Goal: Task Accomplishment & Management: Manage account settings

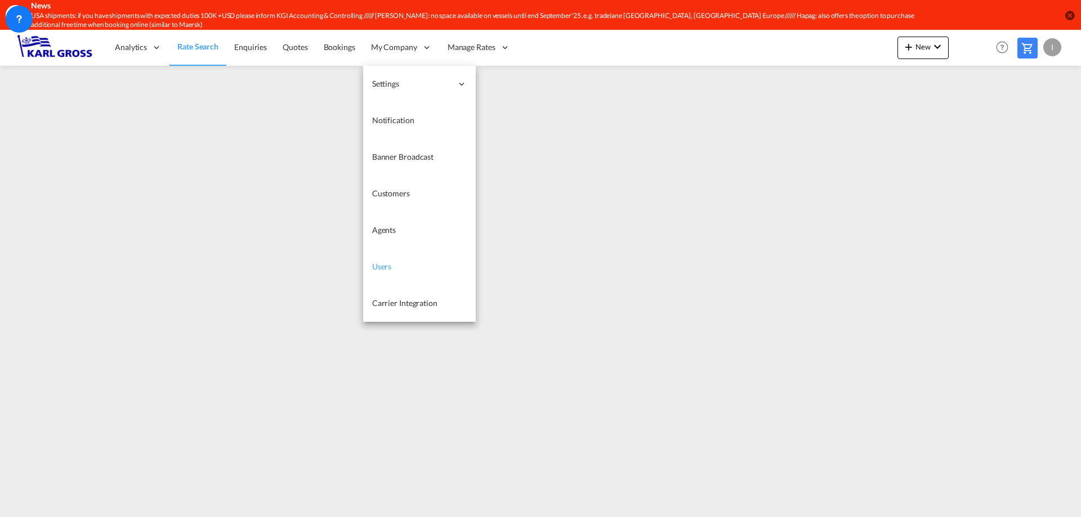
click at [412, 262] on link "Users" at bounding box center [419, 267] width 113 height 37
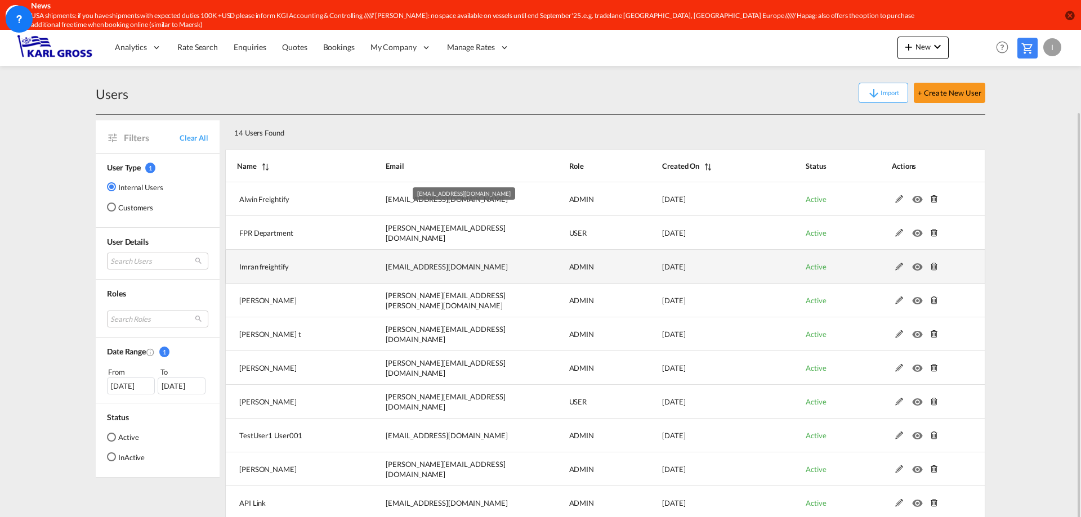
scroll to position [42, 0]
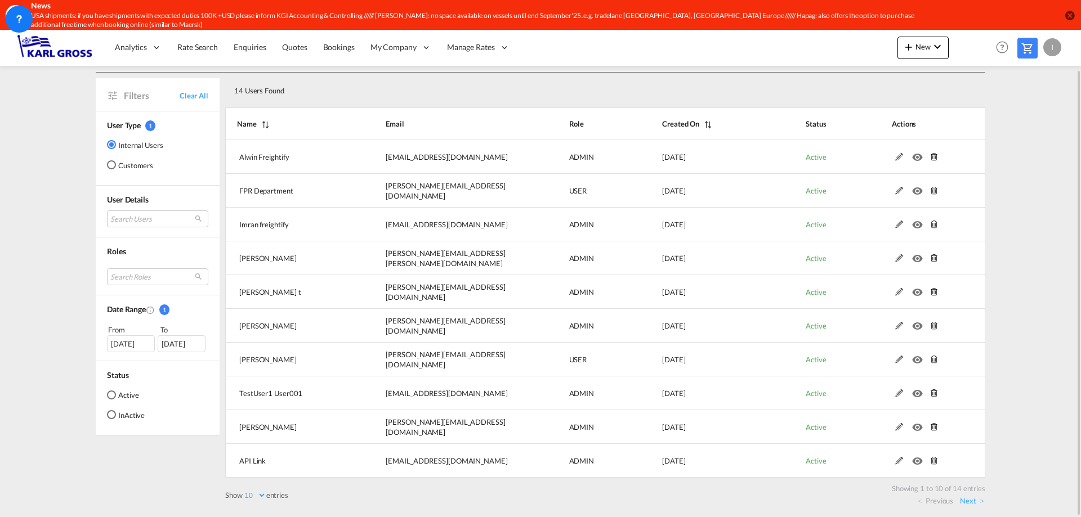
click at [272, 499] on label "Show 10 25 50 100 entries" at bounding box center [256, 495] width 63 height 10
click at [266, 499] on select "10 25 50 100" at bounding box center [255, 496] width 24 height 10
click at [261, 499] on select "10 25 50 100" at bounding box center [255, 496] width 24 height 10
select select "25"
click at [244, 491] on select "10 25 50 100" at bounding box center [255, 496] width 24 height 10
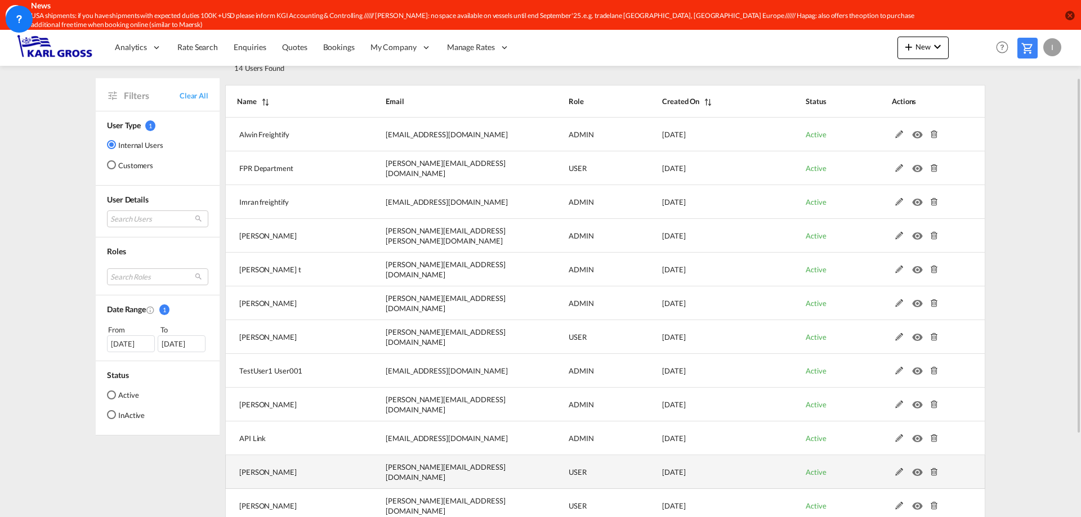
scroll to position [8, 0]
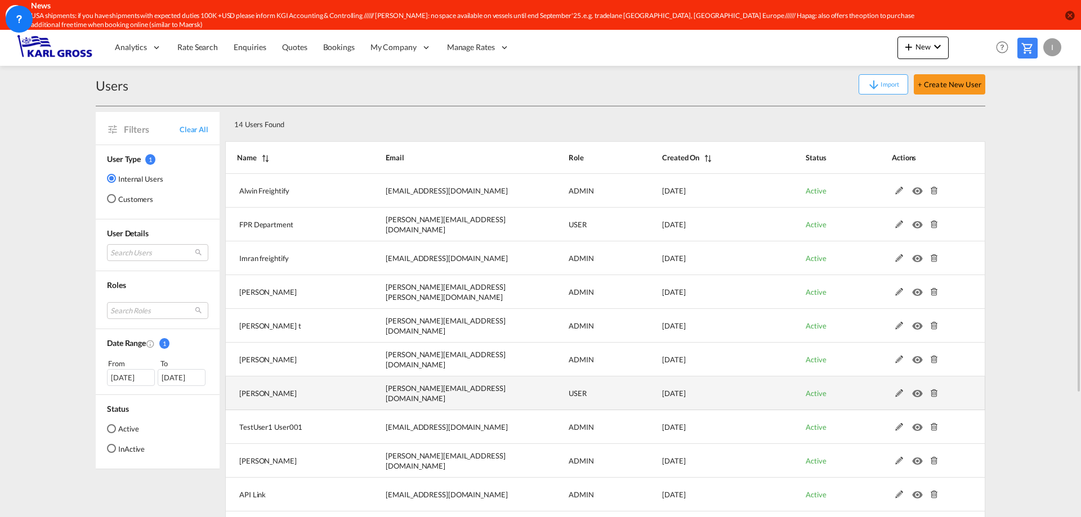
click at [918, 393] on md-icon "icon-eye" at bounding box center [919, 391] width 15 height 8
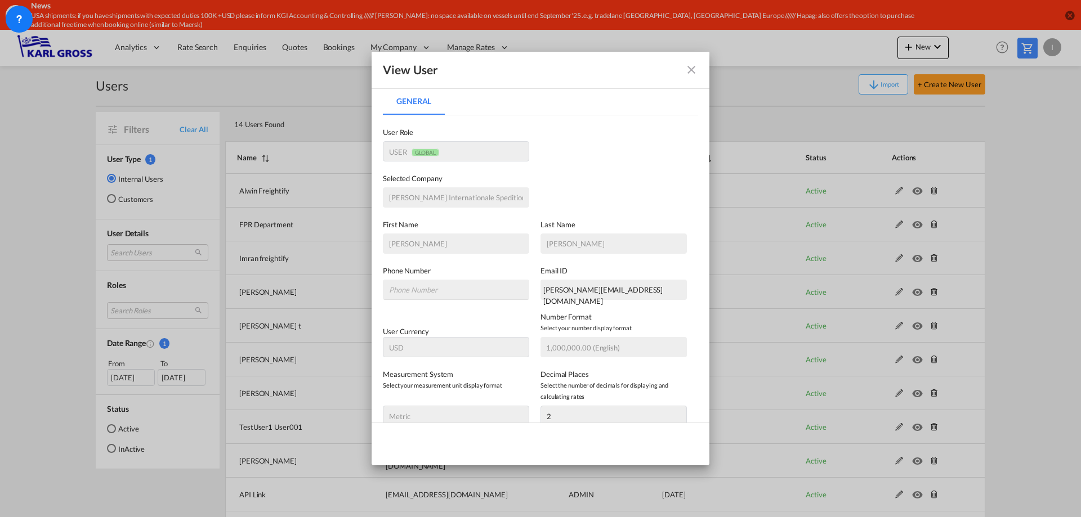
scroll to position [146, 0]
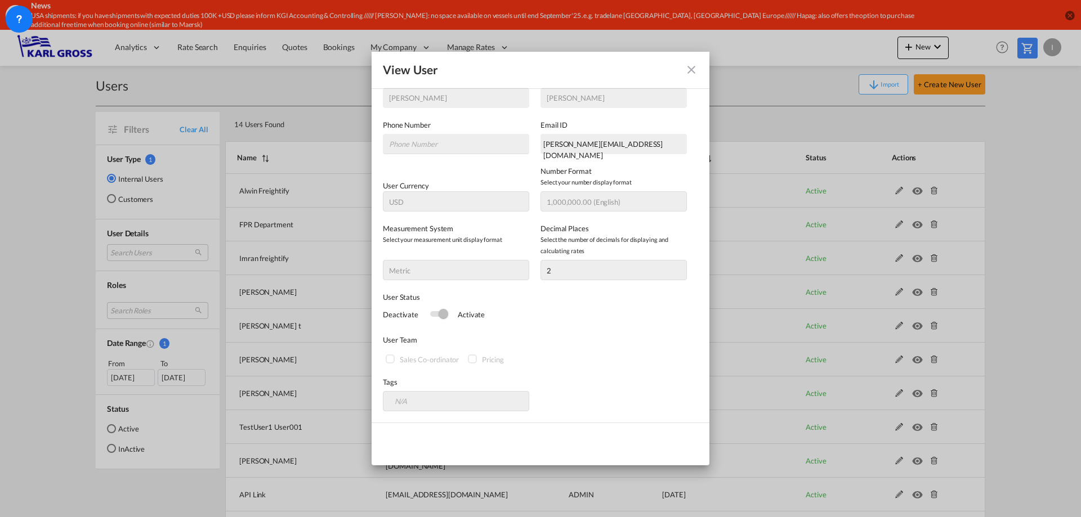
click at [693, 73] on md-icon "icon-close fg-AAA8AD" at bounding box center [691, 70] width 14 height 14
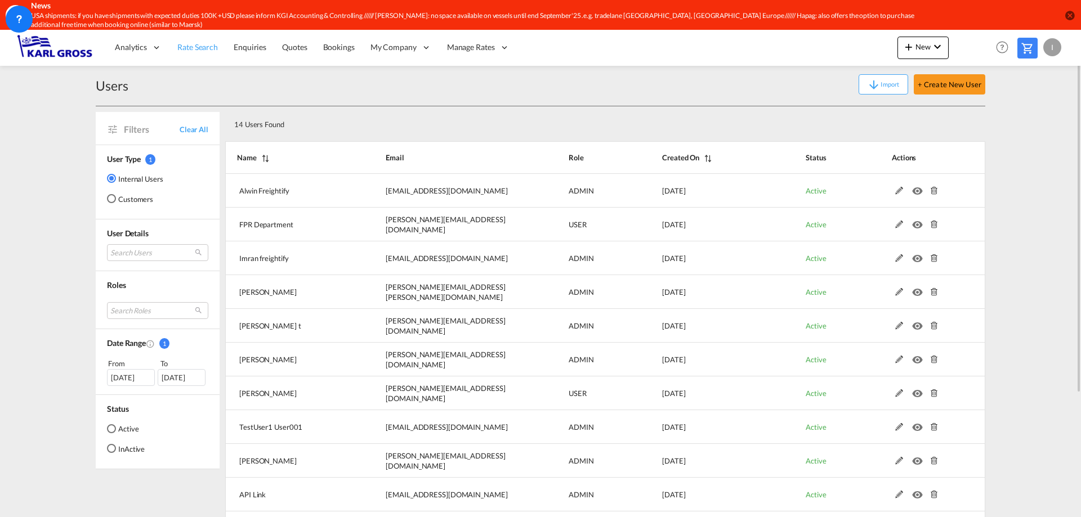
click at [189, 52] on span "Rate Search" at bounding box center [197, 47] width 41 height 10
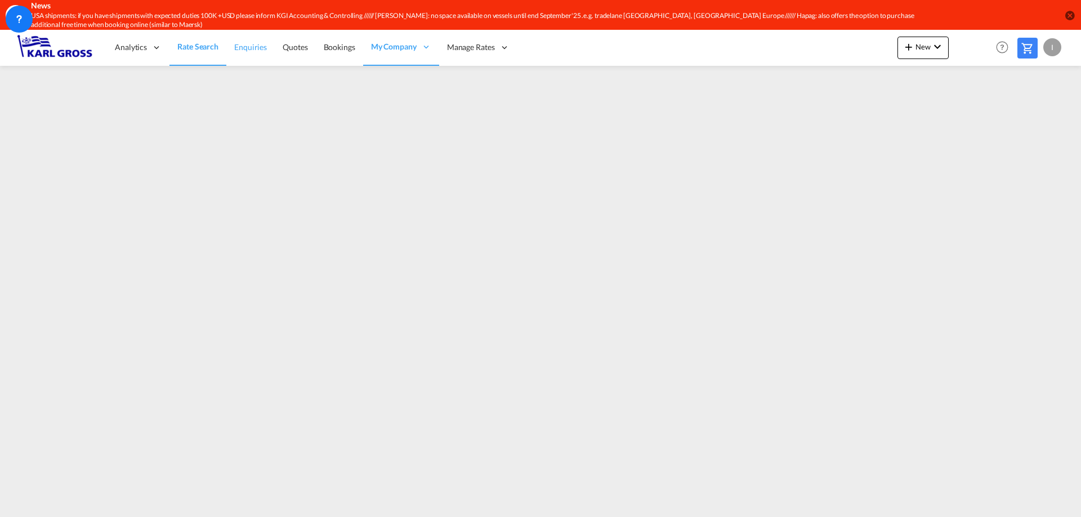
click at [254, 50] on span "Enquiries" at bounding box center [250, 47] width 33 height 10
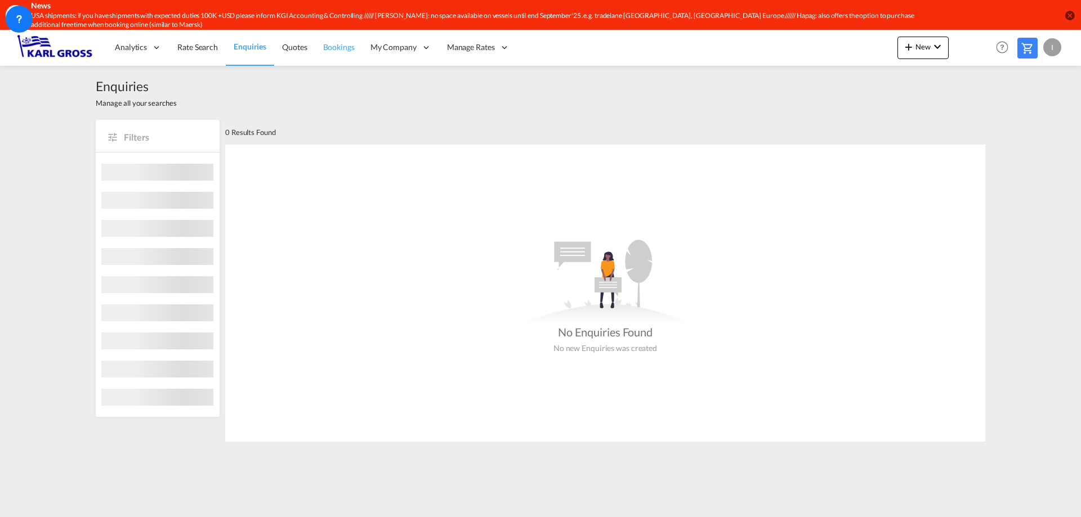
click at [353, 53] on link "Bookings" at bounding box center [338, 47] width 47 height 37
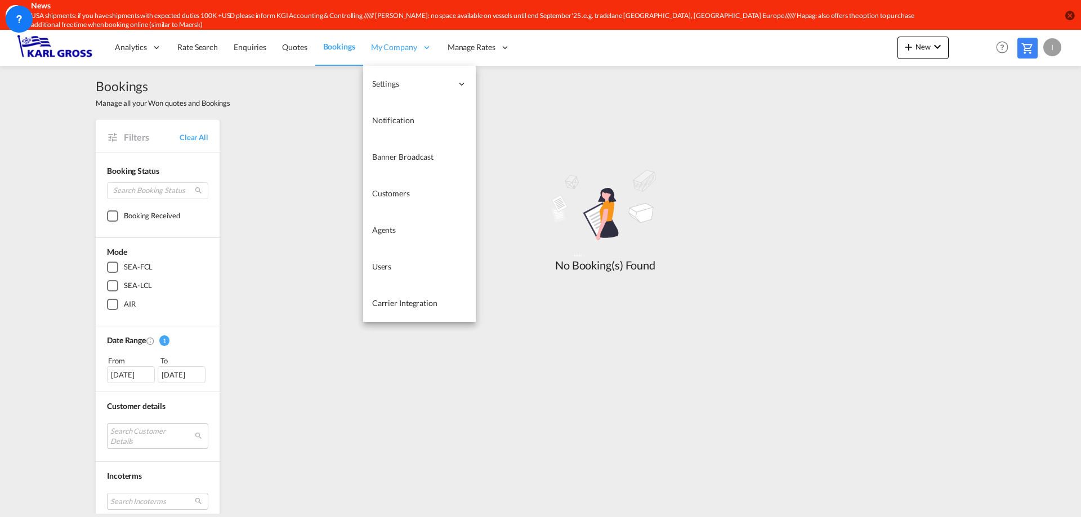
click at [413, 53] on div "My Company" at bounding box center [401, 47] width 77 height 37
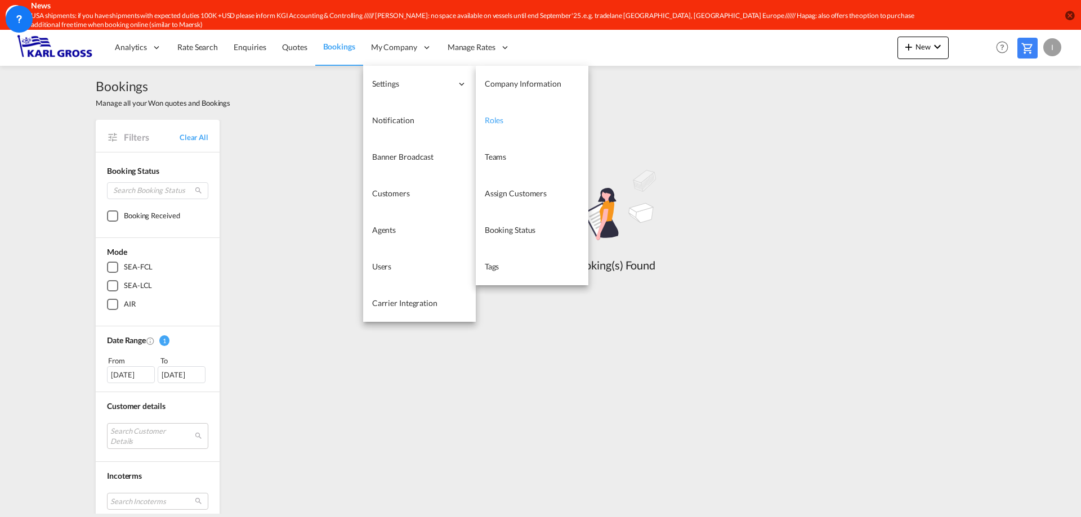
click at [503, 122] on link "Roles" at bounding box center [532, 120] width 113 height 37
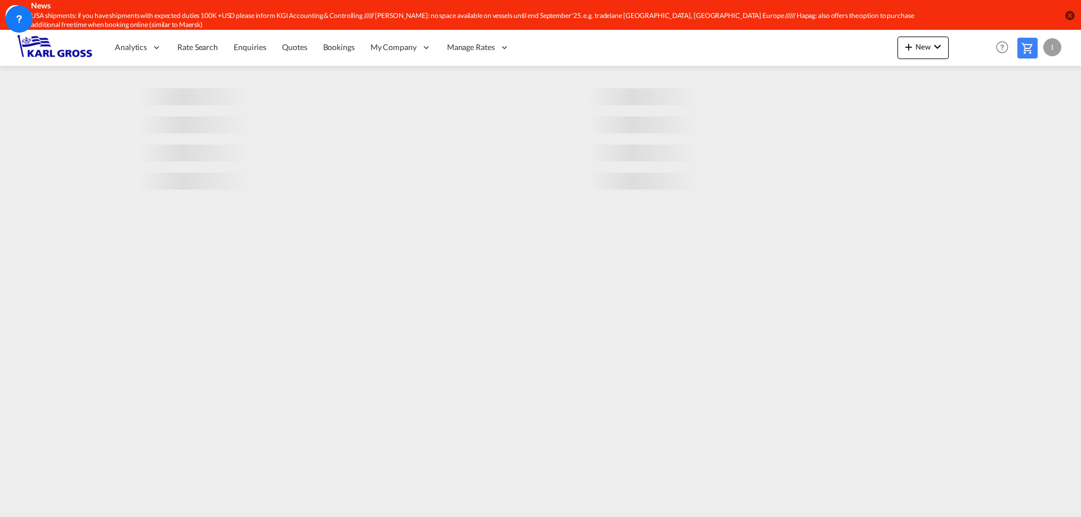
select select "10"
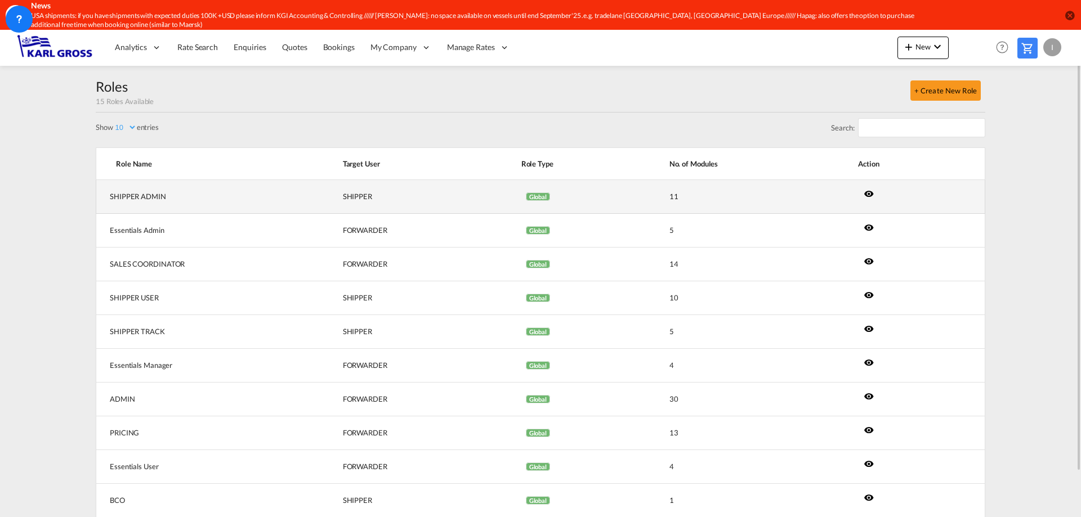
click at [863, 194] on md-icon "icon-eye" at bounding box center [868, 194] width 10 height 10
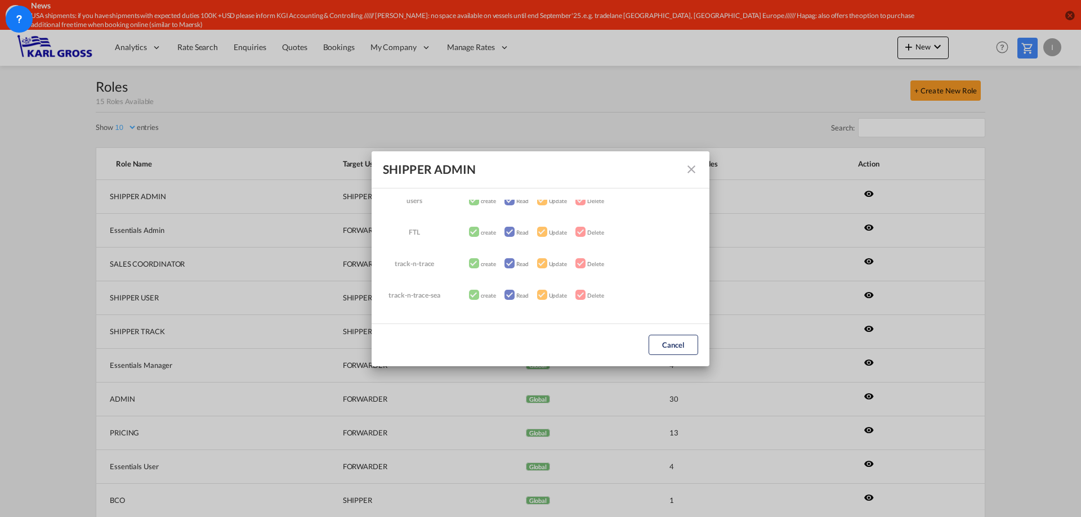
scroll to position [234, 0]
click at [693, 167] on md-icon "icon-close fg-AAA8AD" at bounding box center [691, 170] width 14 height 14
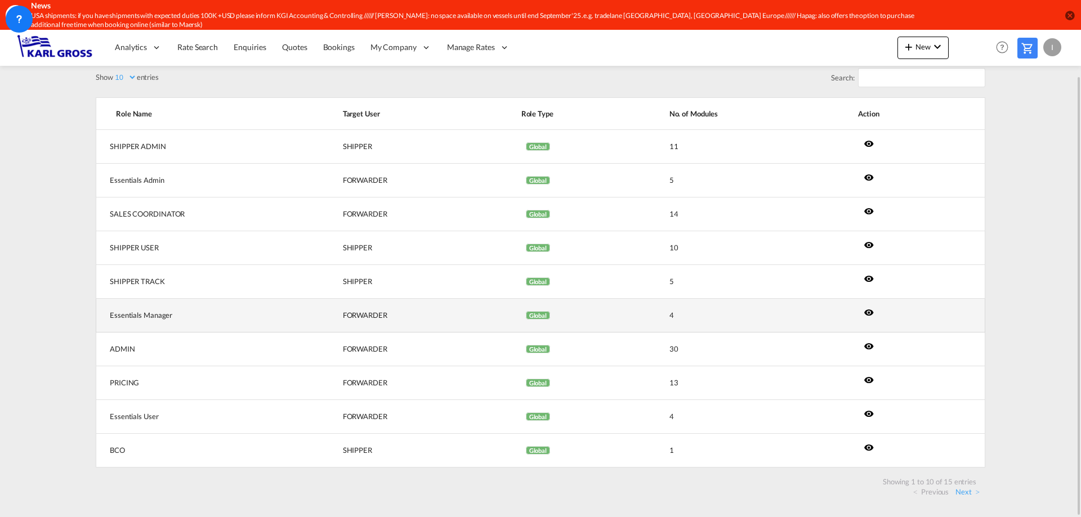
scroll to position [0, 0]
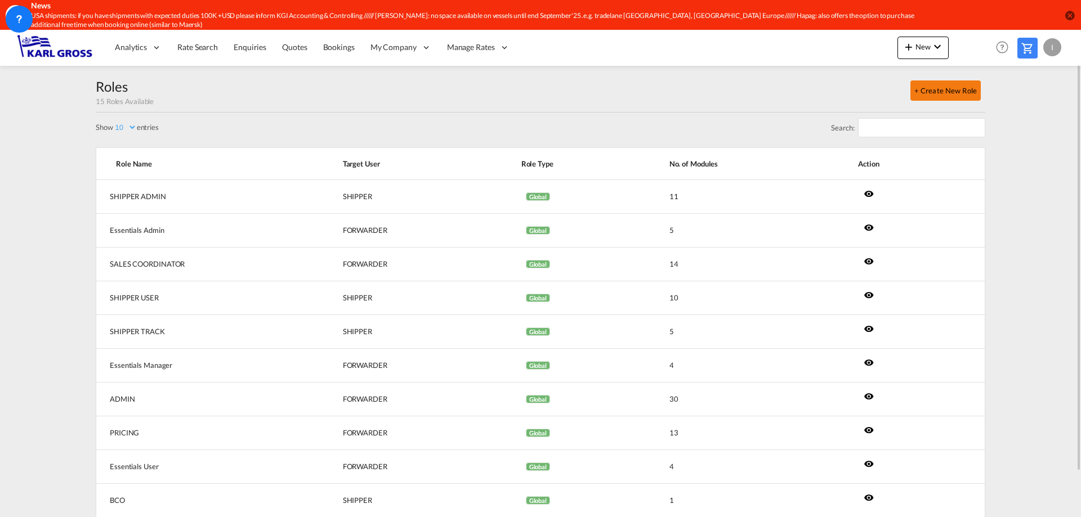
click at [936, 96] on button "+ Create New Role" at bounding box center [945, 90] width 70 height 20
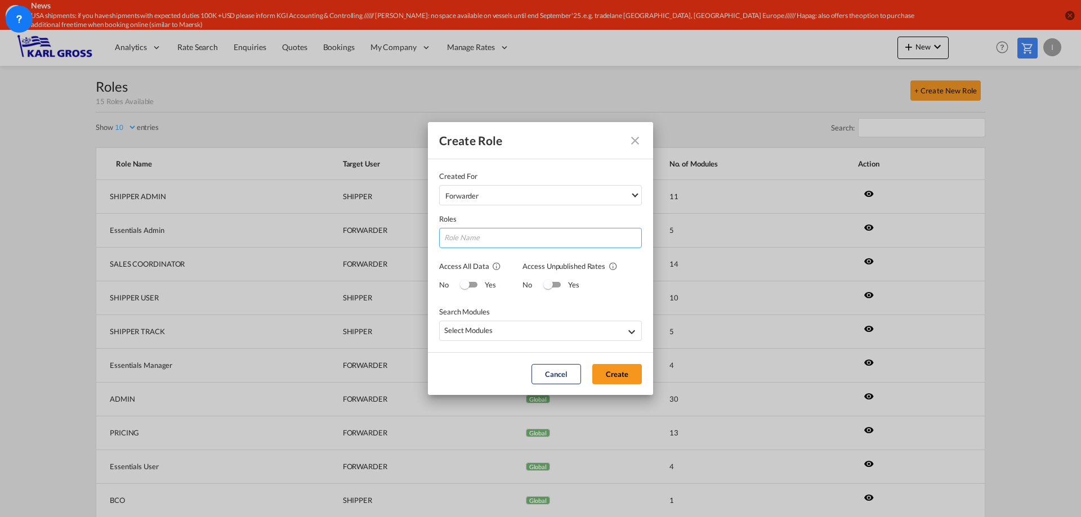
click at [498, 243] on input "Created ForForwarder ForwarderCustomer ..." at bounding box center [540, 238] width 203 height 20
click at [467, 288] on div "Switch 1" at bounding box center [465, 285] width 10 height 10
click at [568, 331] on div "Enquiries, Quotes" at bounding box center [523, 332] width 158 height 14
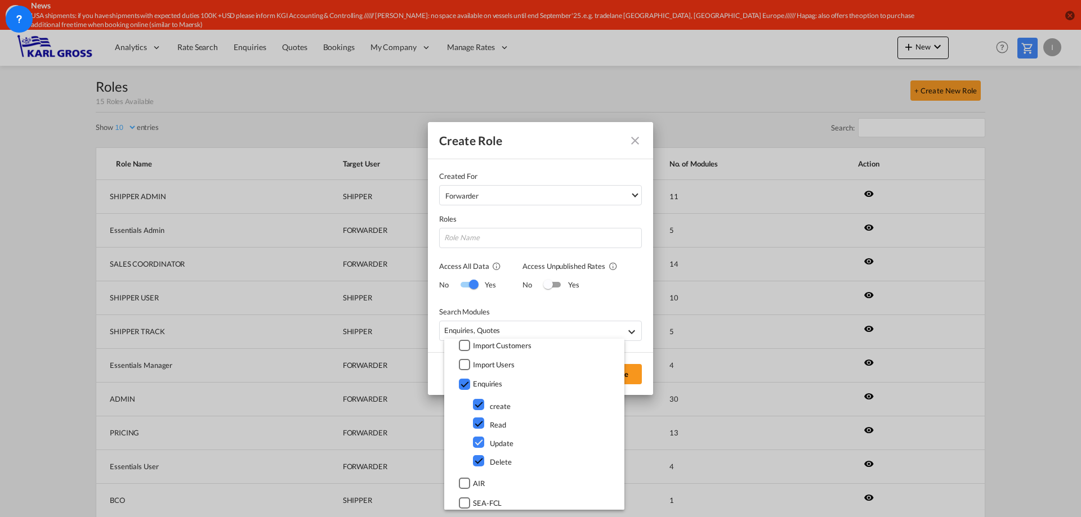
scroll to position [289, 0]
drag, startPoint x: 615, startPoint y: 412, endPoint x: 614, endPoint y: 397, distance: 15.2
click at [614, 397] on md-menu-content "Agents Audit Trail Banner Broadcast Bulk Update Carrier Booking Info Carrier In…" at bounding box center [534, 424] width 180 height 171
click at [635, 147] on md-backdrop at bounding box center [540, 258] width 1081 height 517
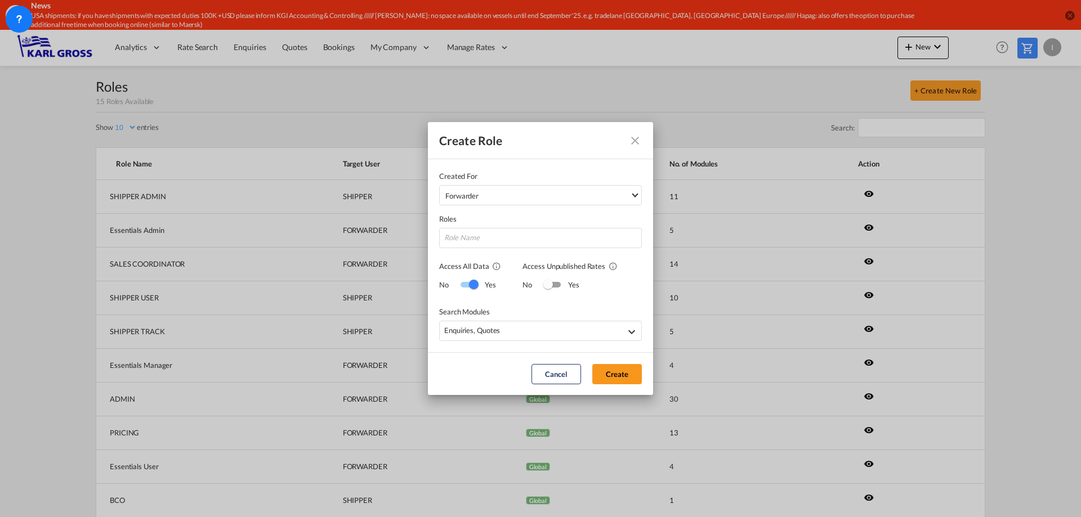
click at [636, 144] on md-icon "icon-close fg-AAA8AD" at bounding box center [635, 141] width 14 height 14
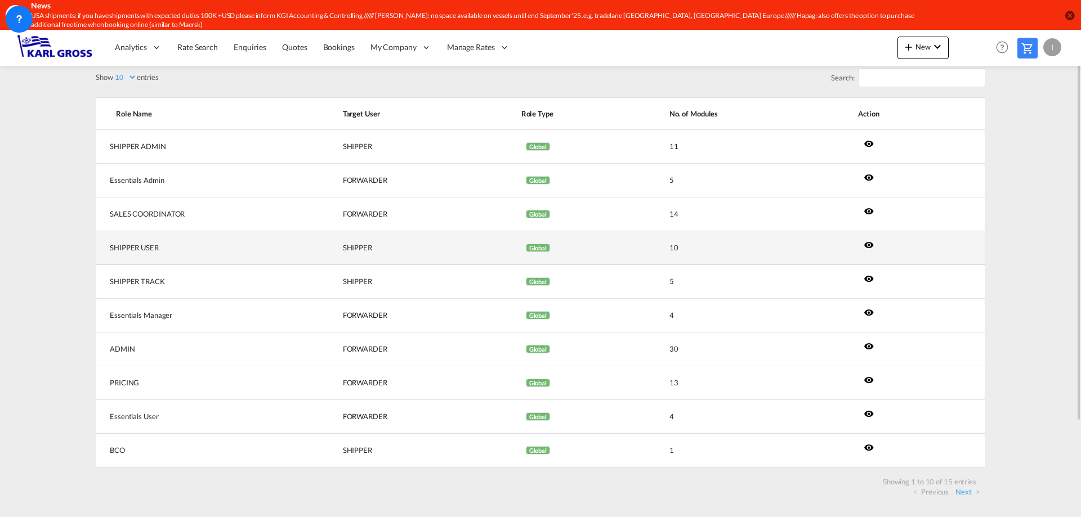
scroll to position [0, 0]
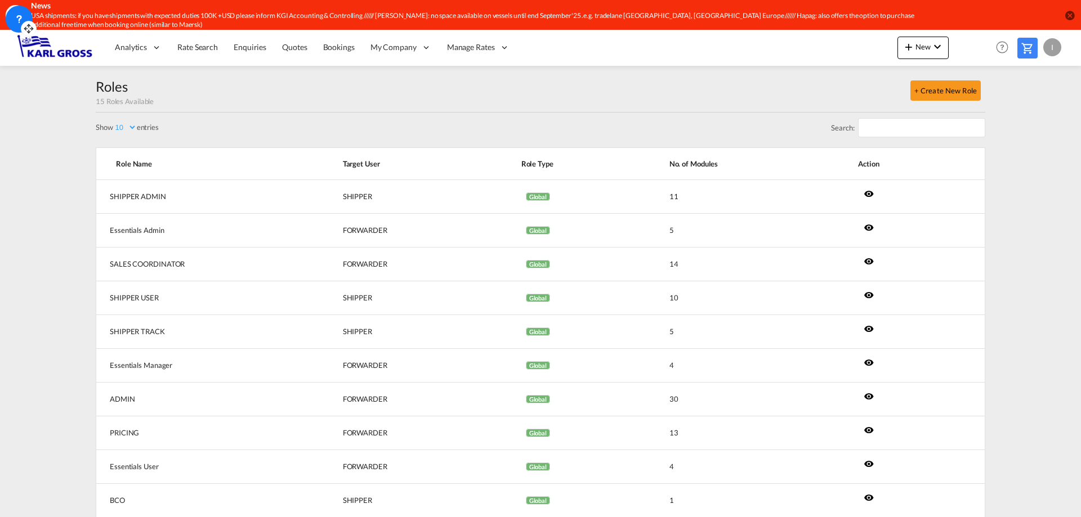
drag, startPoint x: 20, startPoint y: 20, endPoint x: 21, endPoint y: 28, distance: 8.1
click at [21, 28] on div at bounding box center [19, 19] width 27 height 27
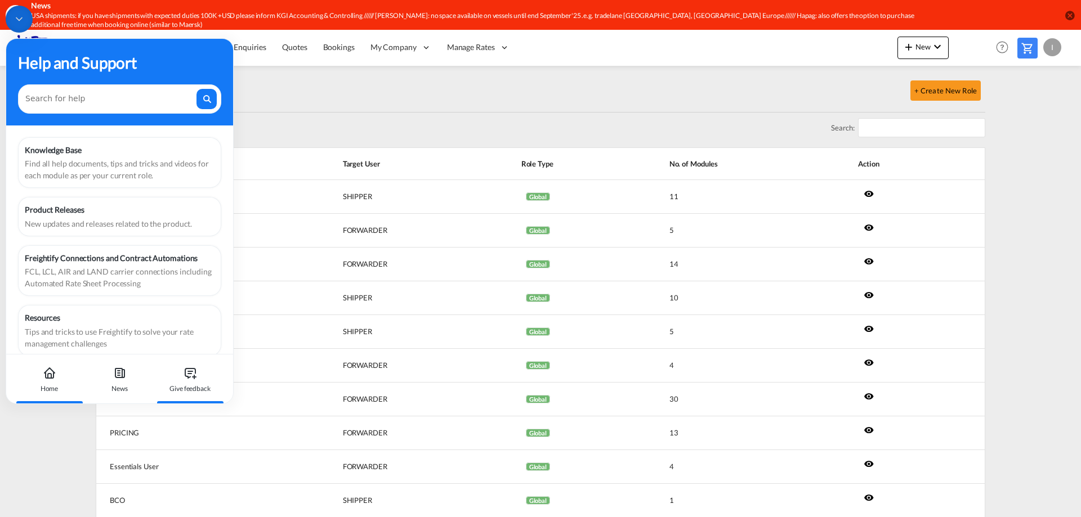
click at [196, 383] on div "Give feedback" at bounding box center [190, 380] width 62 height 50
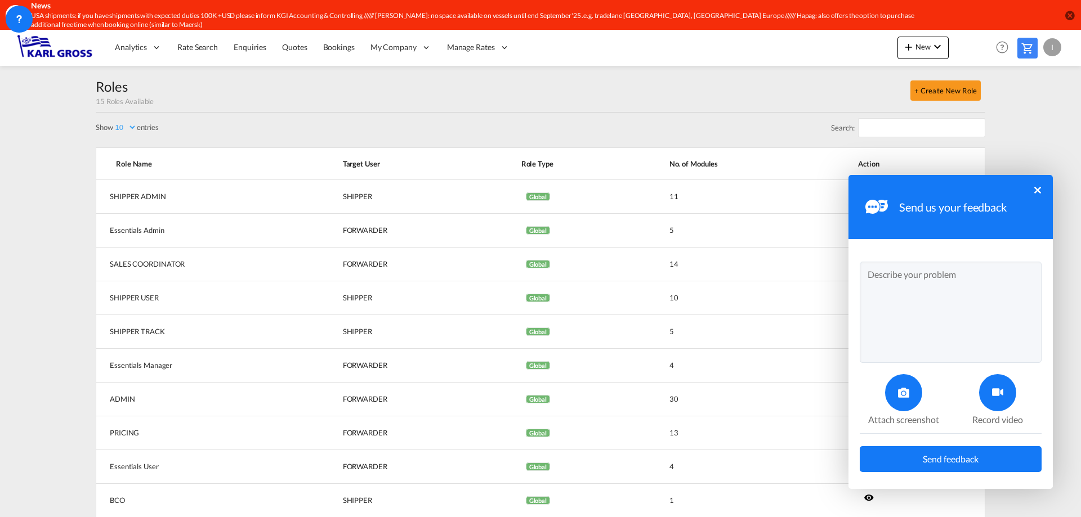
click at [957, 298] on textarea at bounding box center [951, 312] width 182 height 101
type textarea "Dear all, to what extent is"
click at [1038, 195] on div "Send us your feedback ×" at bounding box center [950, 207] width 204 height 64
click at [1037, 190] on button "×" at bounding box center [1037, 190] width 7 height 7
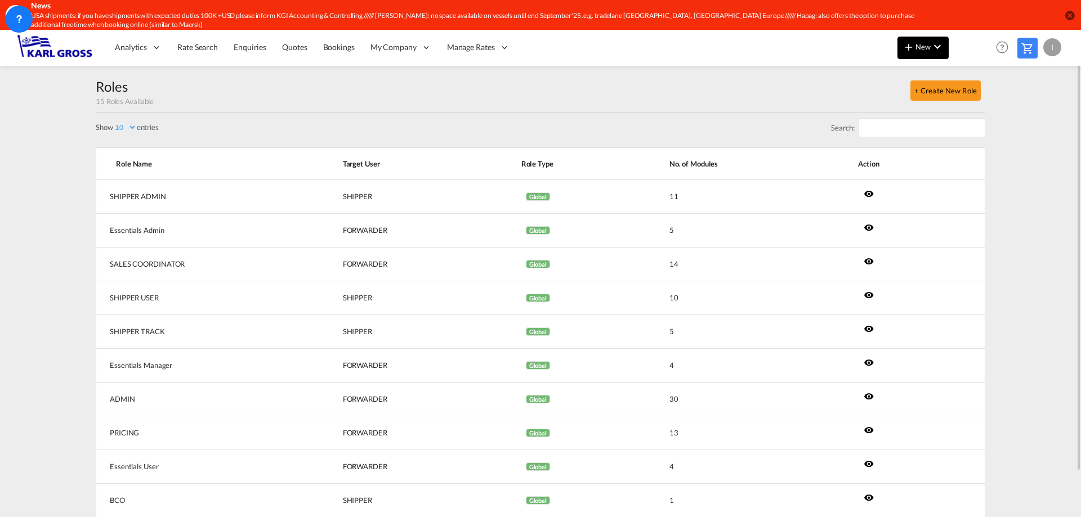
click at [907, 53] on md-icon "icon-plus 400-fg" at bounding box center [909, 47] width 14 height 14
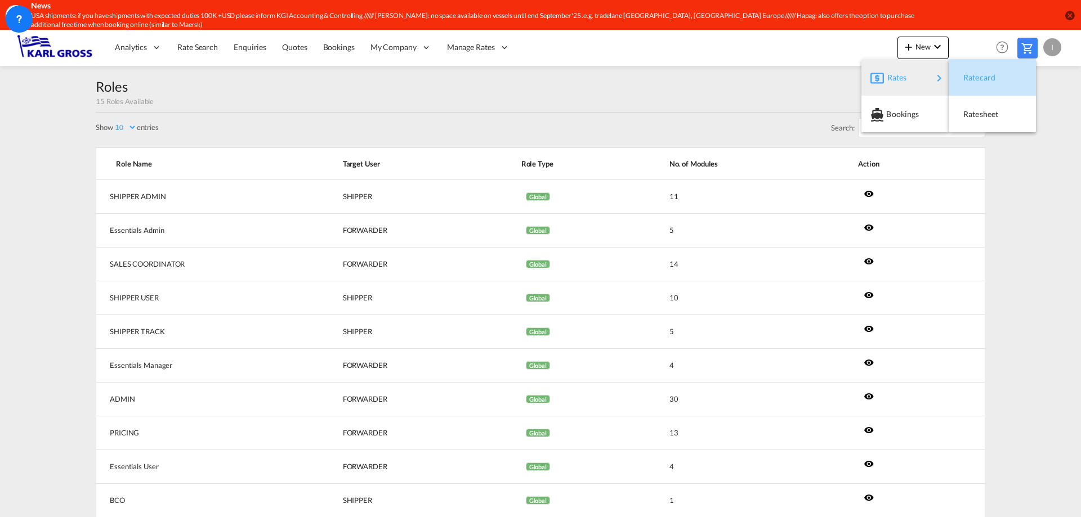
click at [965, 80] on span "Ratecard" at bounding box center [969, 77] width 12 height 23
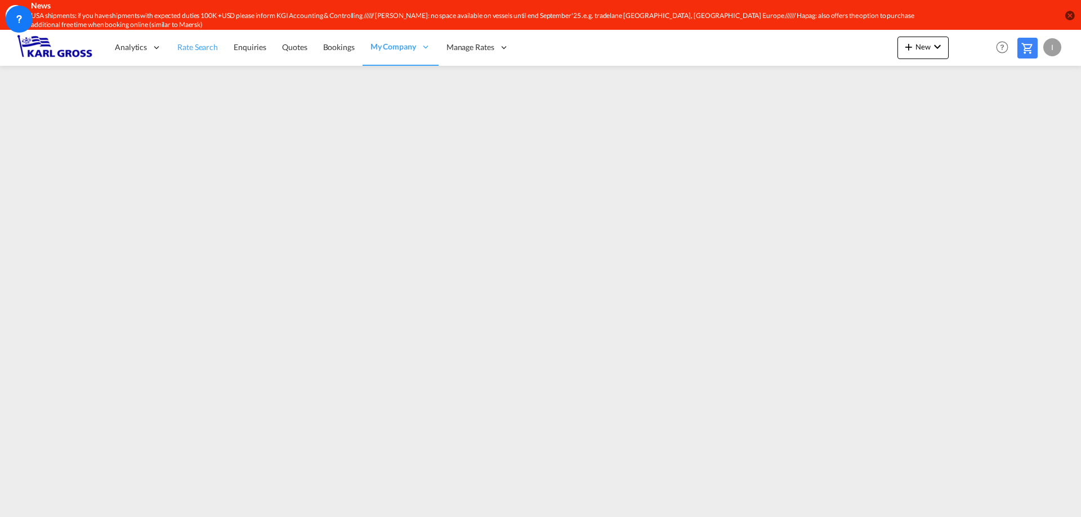
click at [193, 47] on span "Rate Search" at bounding box center [197, 47] width 41 height 10
click at [942, 54] on button "New" at bounding box center [922, 48] width 51 height 23
click at [930, 83] on div "Rates" at bounding box center [909, 78] width 45 height 28
click at [975, 110] on span "Ratesheet" at bounding box center [969, 114] width 12 height 23
drag, startPoint x: 907, startPoint y: 505, endPoint x: 941, endPoint y: 505, distance: 33.8
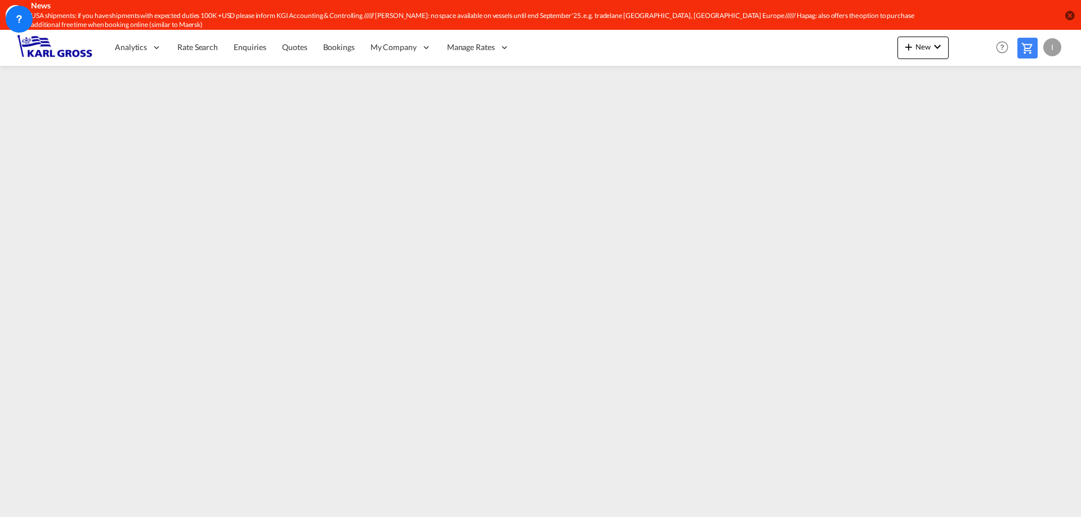
click at [941, 505] on iframe at bounding box center [540, 285] width 1081 height 439
